Goal: Entertainment & Leisure: Consume media (video, audio)

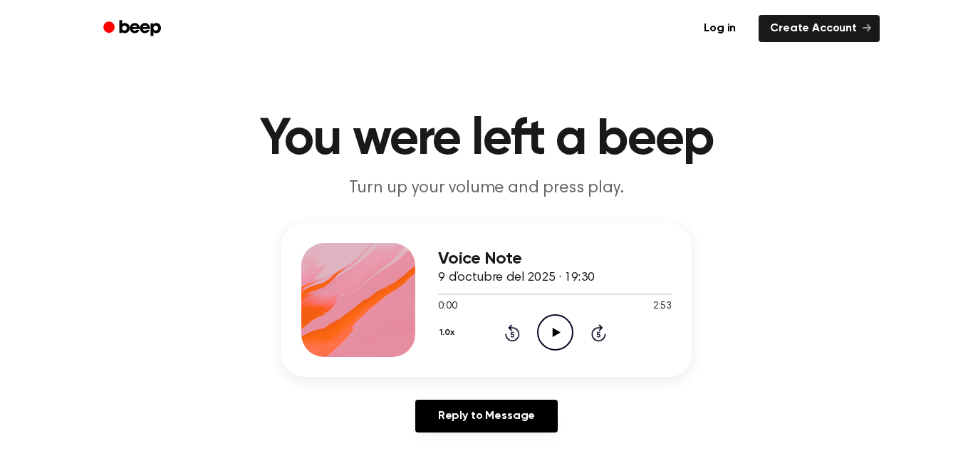
click at [557, 323] on icon "Play Audio" at bounding box center [555, 332] width 36 height 36
click at [514, 326] on icon at bounding box center [512, 332] width 15 height 17
click at [515, 326] on icon "Rewind 5 seconds" at bounding box center [512, 332] width 16 height 19
click at [504, 330] on icon "Rewind 5 seconds" at bounding box center [512, 332] width 16 height 19
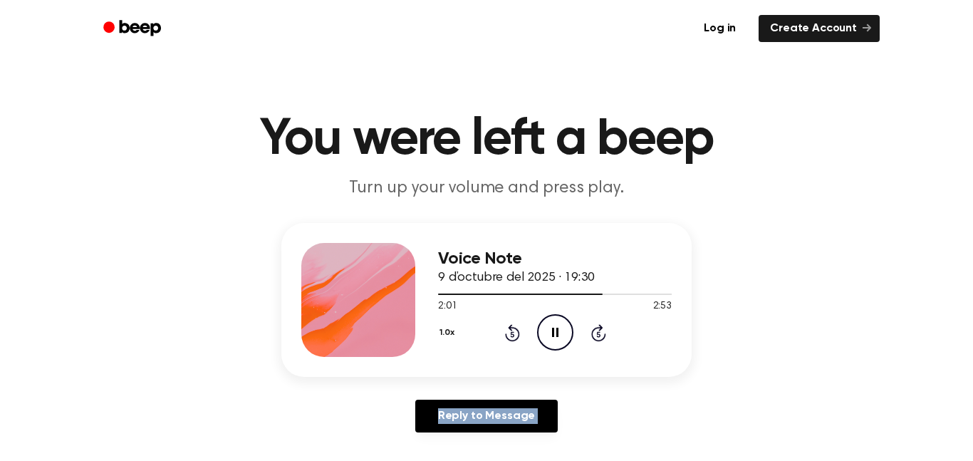
click at [504, 330] on icon "Rewind 5 seconds" at bounding box center [512, 332] width 16 height 19
click at [564, 318] on circle at bounding box center [555, 332] width 35 height 35
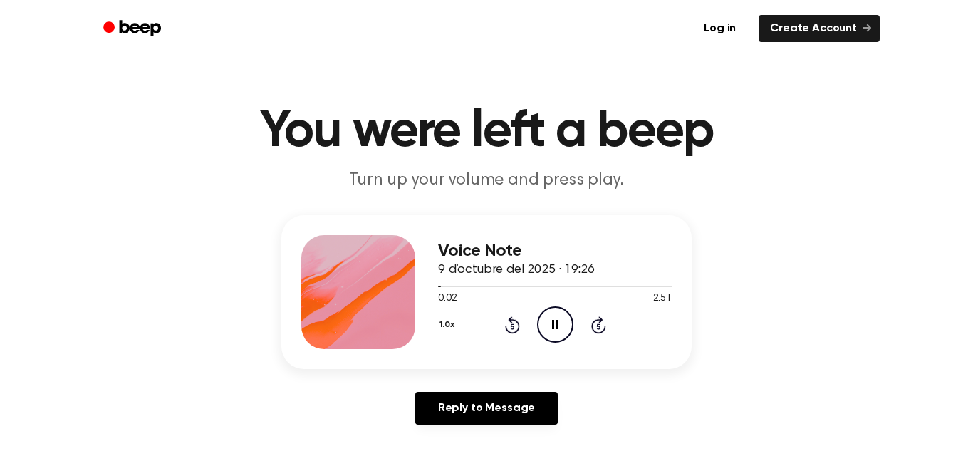
scroll to position [9, 0]
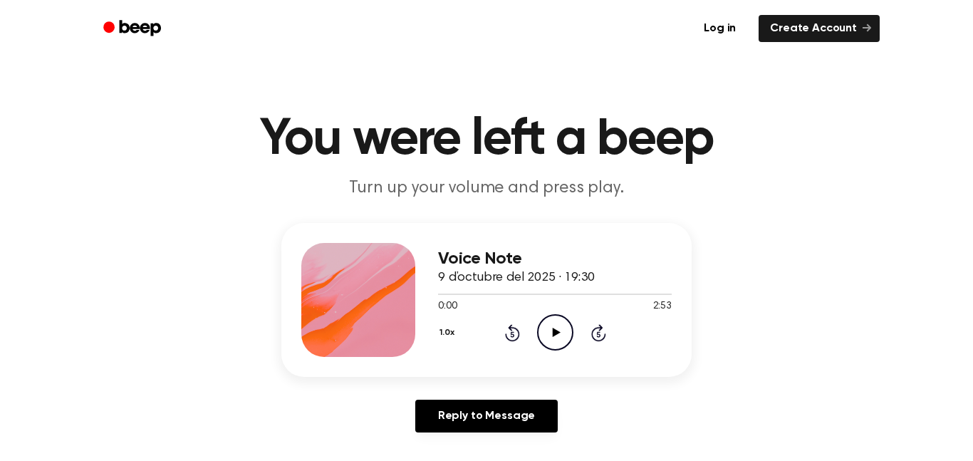
click at [549, 332] on icon "Play Audio" at bounding box center [555, 332] width 36 height 36
click at [560, 333] on icon "Play Audio" at bounding box center [555, 332] width 36 height 36
